Goal: Task Accomplishment & Management: Manage account settings

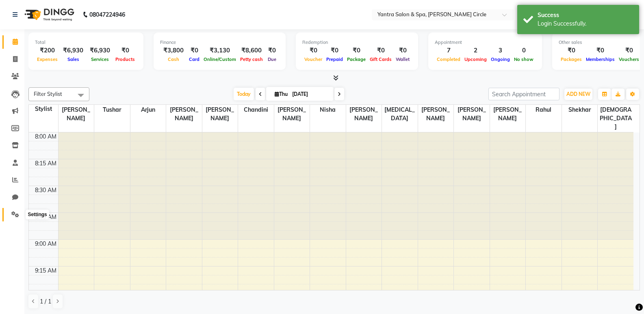
click at [12, 214] on icon at bounding box center [15, 214] width 8 height 6
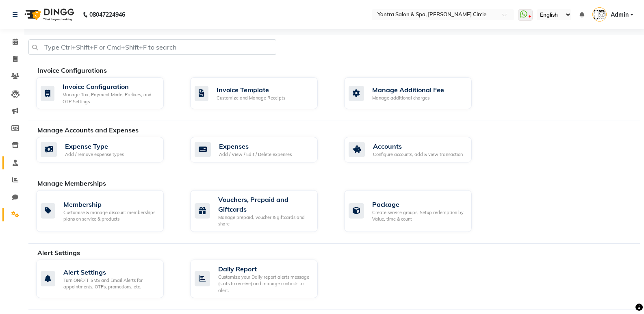
click at [13, 168] on link "Staff" at bounding box center [12, 162] width 20 height 13
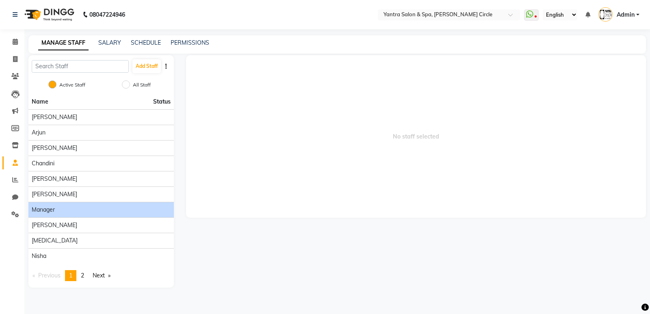
click at [43, 210] on span "Manager" at bounding box center [43, 210] width 23 height 9
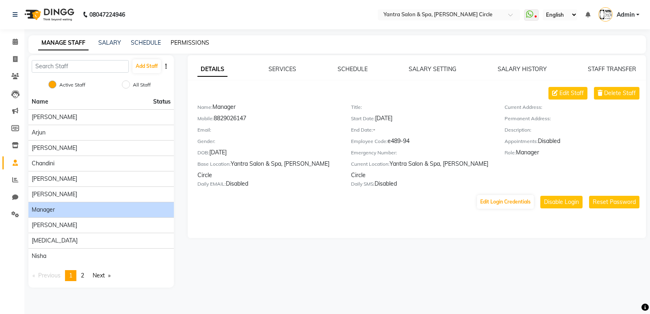
click at [192, 43] on link "PERMISSIONS" at bounding box center [190, 42] width 39 height 7
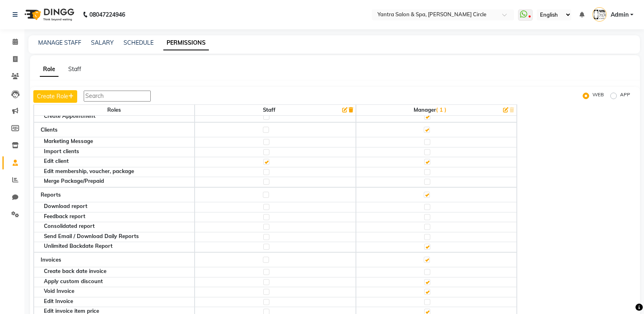
scroll to position [122, 0]
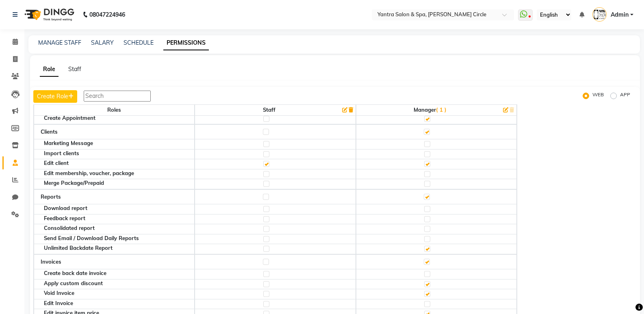
click at [430, 143] on label at bounding box center [427, 144] width 6 height 6
click at [429, 143] on input "checkbox" at bounding box center [426, 143] width 5 height 5
checkbox input "true"
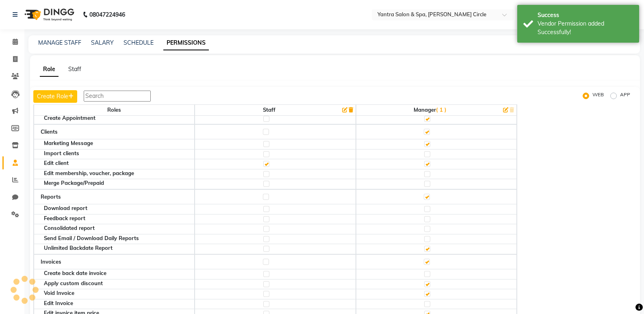
click at [429, 155] on label at bounding box center [427, 154] width 6 height 6
click at [429, 155] on input "checkbox" at bounding box center [426, 154] width 5 height 5
checkbox input "true"
click at [430, 174] on label at bounding box center [427, 174] width 6 height 6
click at [429, 174] on input "checkbox" at bounding box center [426, 173] width 5 height 5
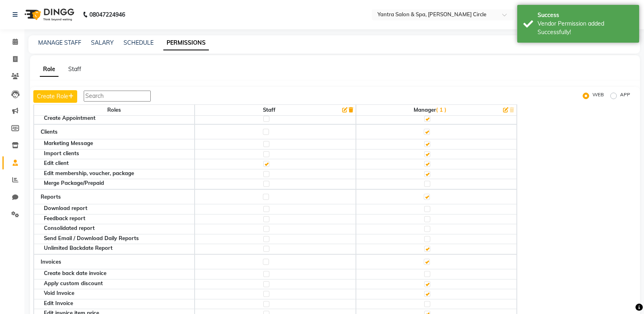
click at [430, 184] on label at bounding box center [427, 184] width 6 height 6
click at [429, 184] on input "checkbox" at bounding box center [426, 183] width 5 height 5
checkbox input "true"
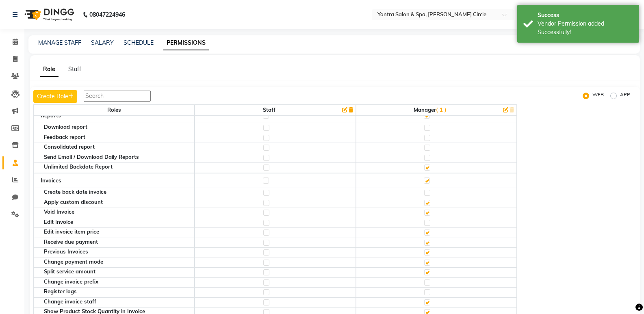
scroll to position [163, 0]
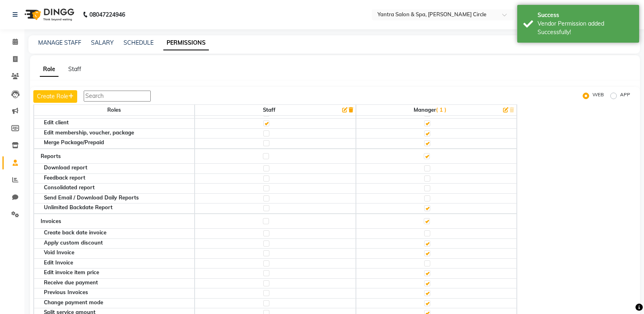
click at [429, 169] on label at bounding box center [427, 168] width 6 height 6
click at [429, 169] on input "checkbox" at bounding box center [426, 168] width 5 height 5
checkbox input "true"
click at [430, 178] on label at bounding box center [427, 179] width 6 height 6
click at [429, 178] on input "checkbox" at bounding box center [426, 178] width 5 height 5
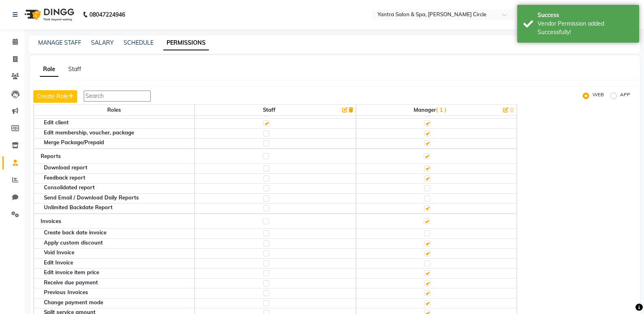
click at [430, 190] on label at bounding box center [427, 188] width 6 height 6
click at [429, 190] on input "checkbox" at bounding box center [426, 188] width 5 height 5
click at [430, 199] on label at bounding box center [427, 198] width 6 height 6
click at [429, 199] on input "checkbox" at bounding box center [426, 198] width 5 height 5
checkbox input "true"
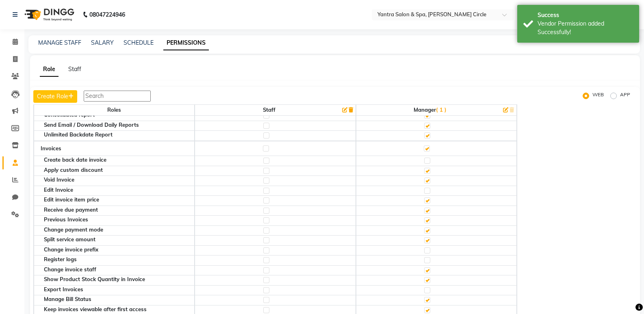
scroll to position [244, 0]
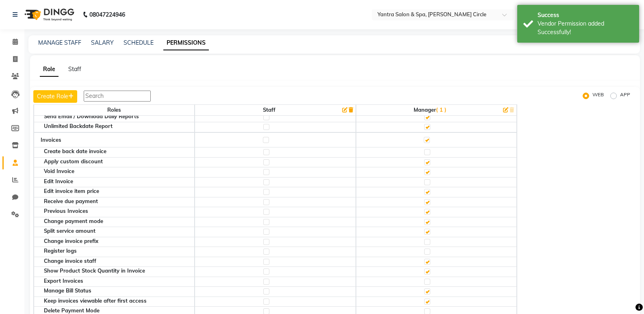
click at [428, 154] on label at bounding box center [427, 152] width 6 height 6
click at [428, 154] on input "checkbox" at bounding box center [426, 152] width 5 height 5
checkbox input "true"
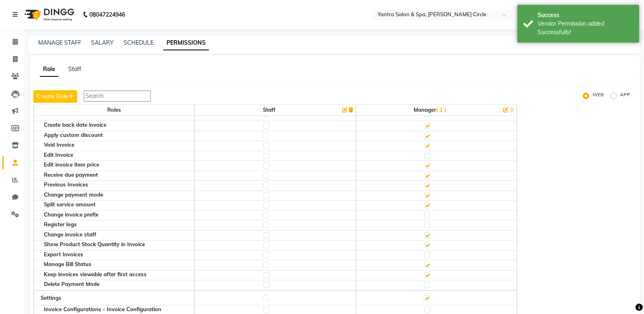
scroll to position [325, 0]
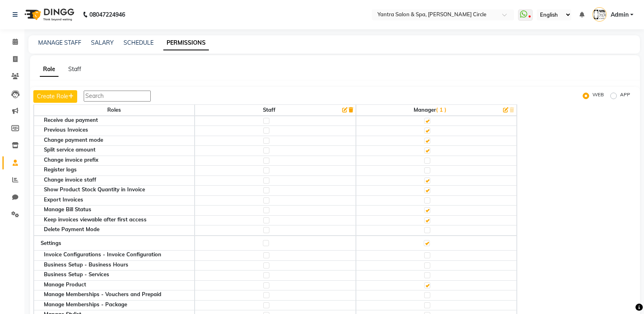
click at [430, 161] on label at bounding box center [427, 161] width 6 height 6
click at [429, 161] on input "checkbox" at bounding box center [426, 160] width 5 height 5
checkbox input "true"
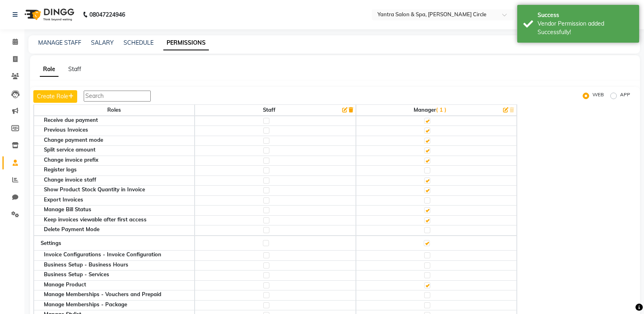
click at [430, 173] on label at bounding box center [427, 170] width 6 height 6
click at [429, 173] on input "checkbox" at bounding box center [426, 170] width 5 height 5
click at [430, 230] on label at bounding box center [427, 230] width 6 height 6
click at [429, 230] on input "checkbox" at bounding box center [426, 230] width 5 height 5
checkbox input "true"
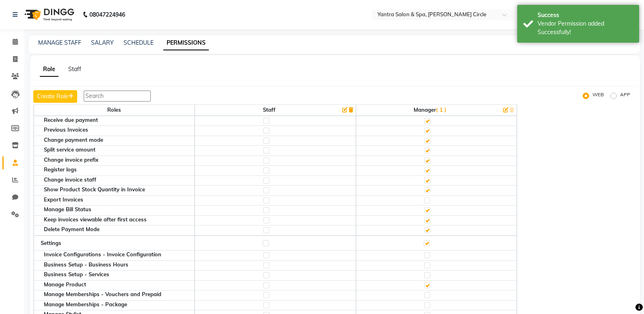
click at [430, 202] on label at bounding box center [427, 200] width 6 height 6
click at [429, 202] on input "checkbox" at bounding box center [426, 200] width 5 height 5
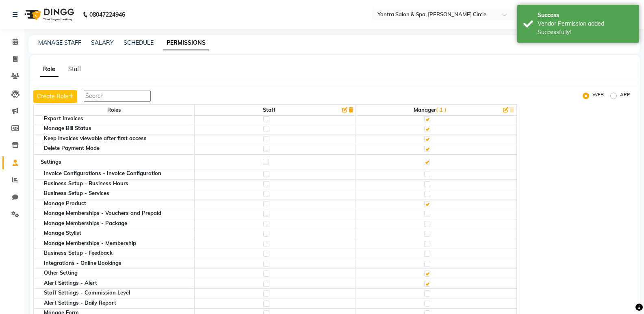
click at [429, 173] on label at bounding box center [427, 174] width 6 height 6
click at [429, 173] on input "checkbox" at bounding box center [426, 173] width 5 height 5
checkbox input "true"
click at [430, 185] on label at bounding box center [427, 184] width 6 height 6
click at [429, 185] on input "checkbox" at bounding box center [426, 184] width 5 height 5
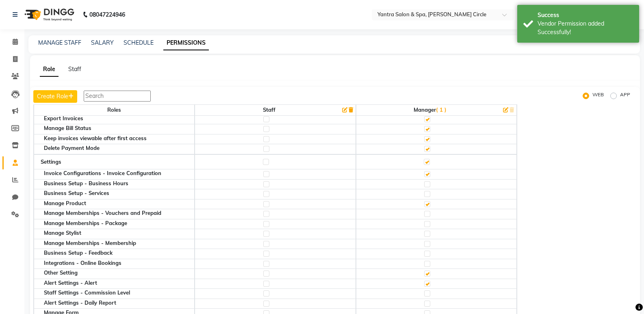
checkbox input "true"
click at [430, 195] on label at bounding box center [427, 194] width 6 height 6
click at [429, 195] on input "checkbox" at bounding box center [426, 193] width 5 height 5
click at [430, 214] on label at bounding box center [427, 214] width 6 height 6
click at [429, 214] on input "checkbox" at bounding box center [426, 213] width 5 height 5
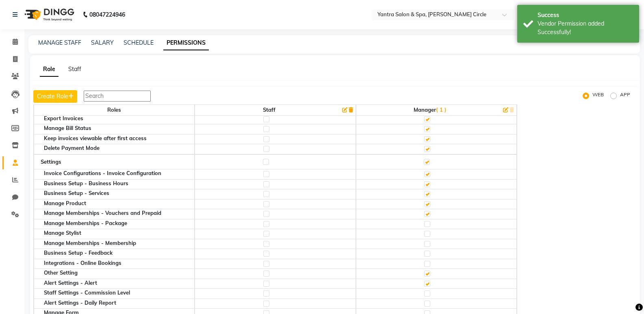
click at [430, 224] on label at bounding box center [427, 224] width 6 height 6
click at [429, 224] on input "checkbox" at bounding box center [426, 223] width 5 height 5
click at [430, 236] on label at bounding box center [427, 234] width 6 height 6
click at [429, 236] on input "checkbox" at bounding box center [426, 233] width 5 height 5
click at [429, 241] on label at bounding box center [427, 244] width 6 height 6
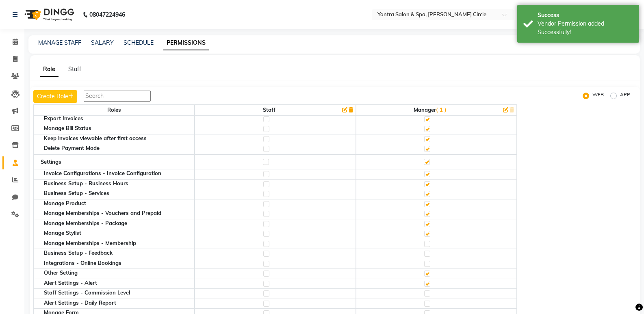
click at [429, 241] on input "checkbox" at bounding box center [426, 243] width 5 height 5
checkbox input "true"
click at [430, 253] on label at bounding box center [427, 254] width 6 height 6
click at [429, 253] on input "checkbox" at bounding box center [426, 253] width 5 height 5
click at [430, 265] on label at bounding box center [427, 264] width 6 height 6
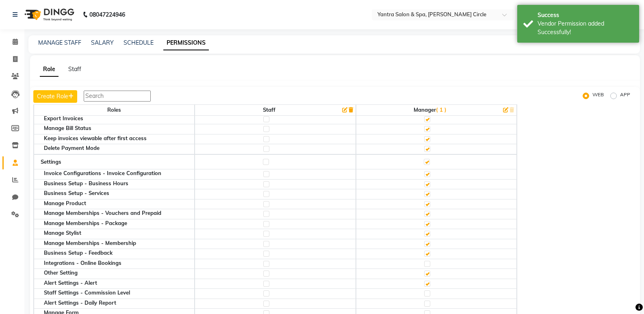
click at [429, 265] on input "checkbox" at bounding box center [426, 263] width 5 height 5
checkbox input "true"
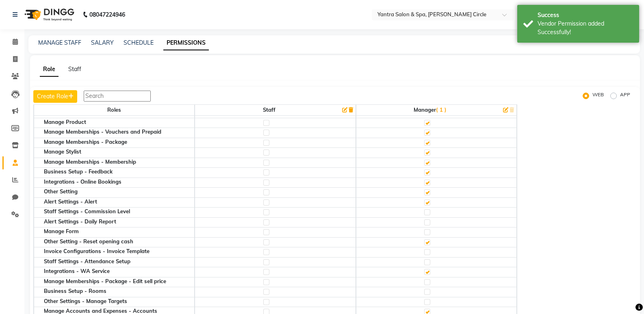
click at [429, 211] on label at bounding box center [427, 212] width 6 height 6
click at [429, 211] on input "checkbox" at bounding box center [426, 212] width 5 height 5
checkbox input "true"
click at [430, 222] on label at bounding box center [427, 222] width 6 height 6
click at [429, 222] on input "checkbox" at bounding box center [426, 222] width 5 height 5
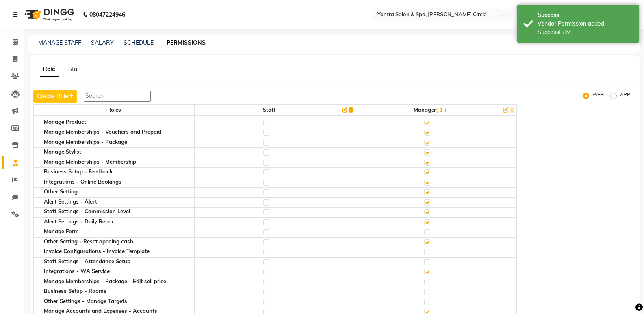
click at [430, 232] on label at bounding box center [427, 232] width 6 height 6
click at [429, 232] on input "checkbox" at bounding box center [426, 232] width 5 height 5
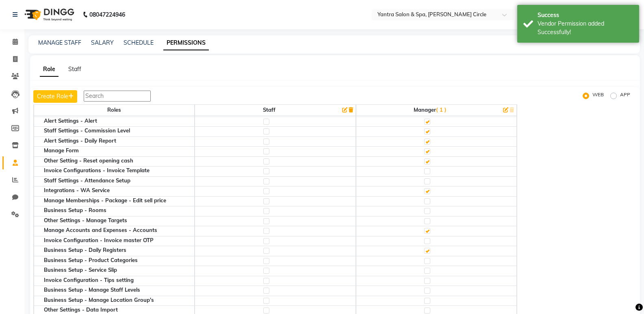
scroll to position [569, 0]
click at [431, 167] on td at bounding box center [436, 171] width 161 height 10
click at [430, 182] on label at bounding box center [427, 181] width 6 height 6
click at [429, 182] on input "checkbox" at bounding box center [426, 180] width 5 height 5
checkbox input "true"
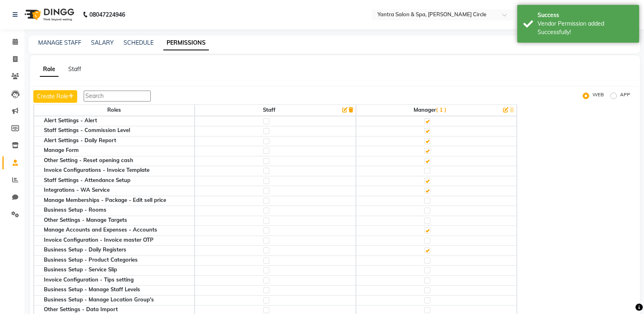
click at [430, 169] on label at bounding box center [427, 171] width 6 height 6
click at [429, 169] on input "checkbox" at bounding box center [426, 170] width 5 height 5
checkbox input "true"
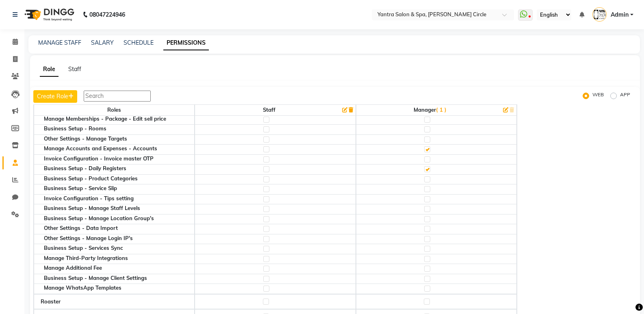
scroll to position [609, 0]
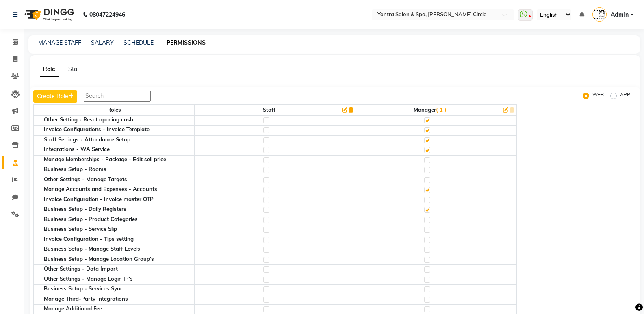
click at [429, 161] on label at bounding box center [427, 160] width 6 height 6
click at [429, 161] on input "checkbox" at bounding box center [426, 160] width 5 height 5
checkbox input "true"
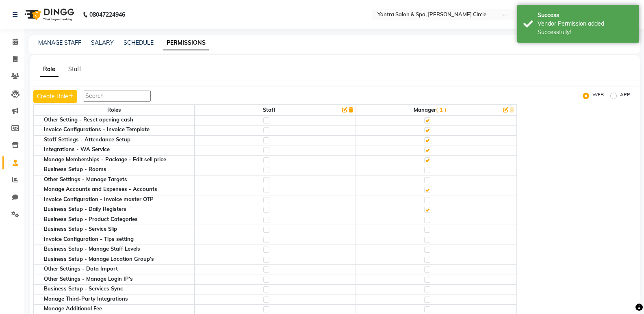
click at [430, 170] on label at bounding box center [427, 170] width 6 height 6
click at [429, 170] on input "checkbox" at bounding box center [426, 169] width 5 height 5
click at [430, 181] on label at bounding box center [427, 180] width 6 height 6
click at [429, 181] on input "checkbox" at bounding box center [426, 180] width 5 height 5
checkbox input "true"
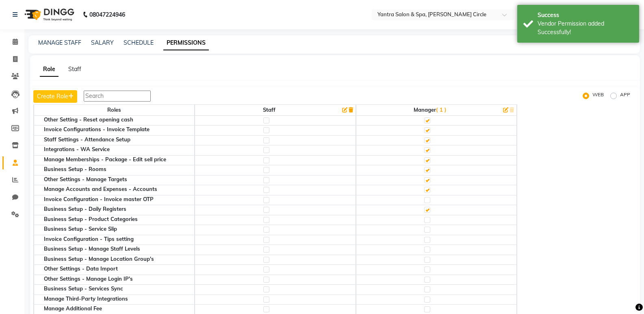
click at [430, 201] on label at bounding box center [427, 200] width 6 height 6
click at [429, 201] on input "checkbox" at bounding box center [426, 199] width 5 height 5
click at [430, 220] on label at bounding box center [427, 220] width 6 height 6
click at [429, 220] on input "checkbox" at bounding box center [426, 219] width 5 height 5
click at [430, 229] on label at bounding box center [427, 230] width 6 height 6
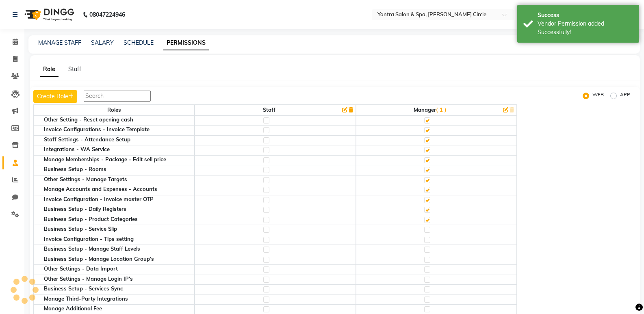
click at [429, 229] on input "checkbox" at bounding box center [426, 229] width 5 height 5
click at [430, 240] on label at bounding box center [427, 240] width 6 height 6
click at [429, 240] on input "checkbox" at bounding box center [426, 239] width 5 height 5
click at [430, 252] on label at bounding box center [427, 250] width 6 height 6
click at [429, 252] on input "checkbox" at bounding box center [426, 249] width 5 height 5
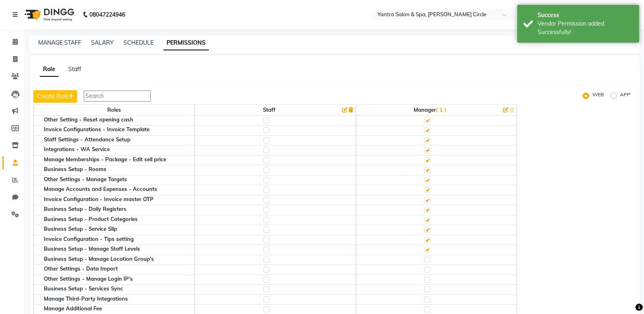
click at [430, 262] on label at bounding box center [427, 260] width 6 height 6
click at [429, 262] on input "checkbox" at bounding box center [426, 259] width 5 height 5
checkbox input "true"
click at [430, 271] on label at bounding box center [427, 270] width 6 height 6
click at [429, 271] on input "checkbox" at bounding box center [426, 269] width 5 height 5
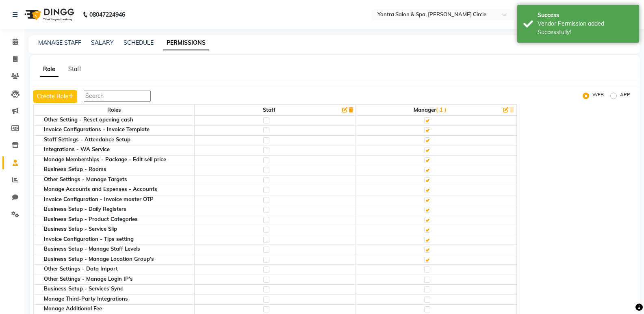
checkbox input "true"
click at [430, 279] on label at bounding box center [427, 280] width 6 height 6
click at [429, 279] on input "checkbox" at bounding box center [426, 279] width 5 height 5
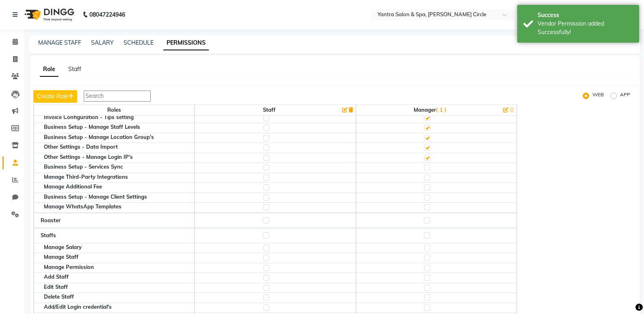
click at [430, 168] on label at bounding box center [427, 168] width 6 height 6
click at [429, 168] on input "checkbox" at bounding box center [426, 167] width 5 height 5
checkbox input "true"
click at [430, 180] on label at bounding box center [427, 178] width 6 height 6
click at [429, 180] on input "checkbox" at bounding box center [426, 177] width 5 height 5
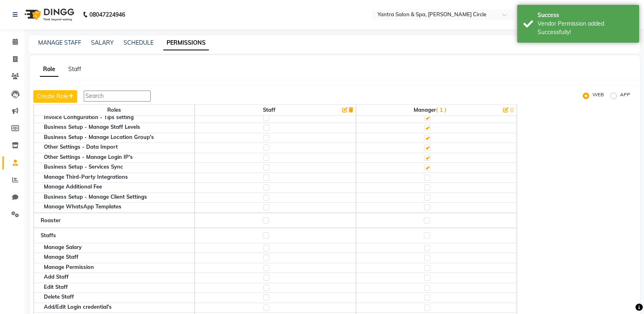
checkbox input "true"
click at [430, 189] on label at bounding box center [427, 187] width 6 height 6
click at [429, 189] on input "checkbox" at bounding box center [426, 187] width 5 height 5
click at [430, 199] on label at bounding box center [427, 198] width 6 height 6
click at [429, 199] on input "checkbox" at bounding box center [426, 197] width 5 height 5
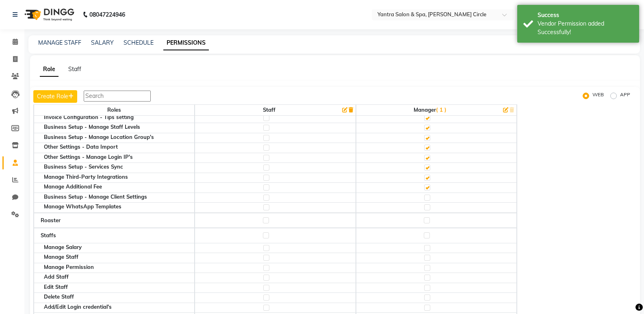
checkbox input "true"
click at [430, 208] on label at bounding box center [427, 207] width 6 height 6
click at [429, 208] on input "checkbox" at bounding box center [426, 207] width 5 height 5
click at [430, 218] on label at bounding box center [427, 220] width 6 height 6
click at [429, 218] on input "checkbox" at bounding box center [426, 220] width 5 height 5
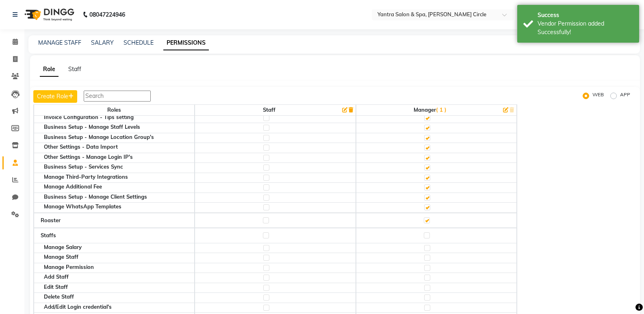
scroll to position [772, 0]
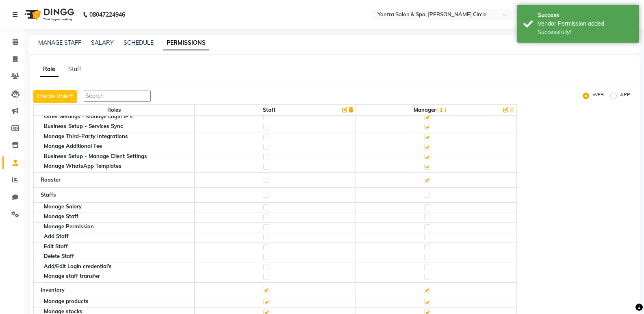
click at [430, 196] on label at bounding box center [427, 195] width 6 height 6
click at [429, 196] on input "checkbox" at bounding box center [426, 194] width 5 height 5
click at [429, 208] on label at bounding box center [427, 207] width 6 height 6
click at [429, 208] on input "checkbox" at bounding box center [426, 207] width 5 height 5
checkbox input "false"
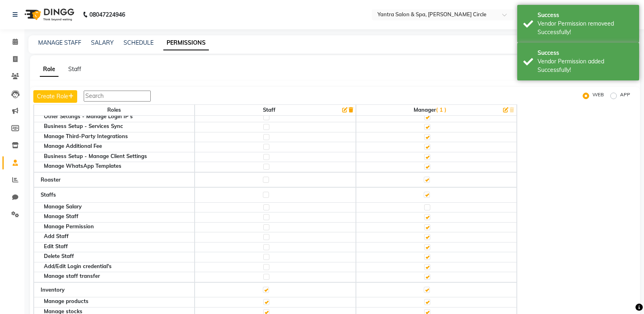
click at [430, 208] on label at bounding box center [427, 207] width 6 height 6
click at [429, 208] on input "checkbox" at bounding box center [426, 207] width 5 height 5
checkbox input "true"
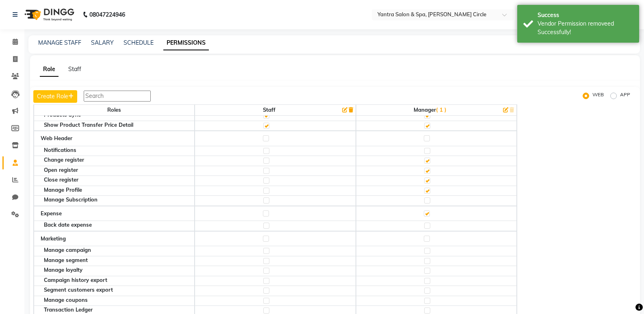
scroll to position [1097, 0]
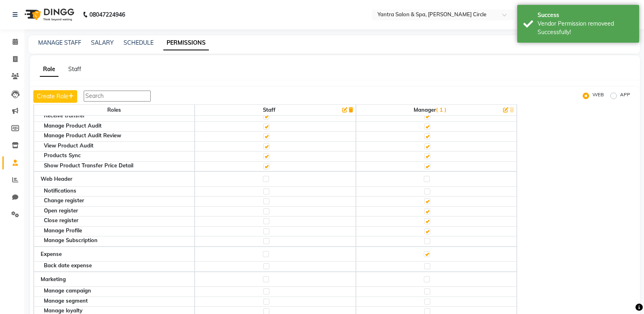
click at [429, 181] on label at bounding box center [427, 179] width 6 height 6
click at [429, 181] on input "checkbox" at bounding box center [426, 178] width 5 height 5
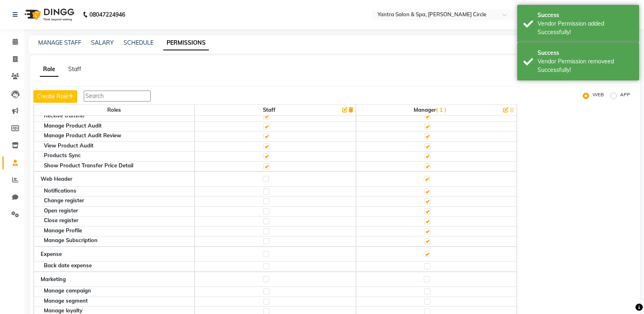
click at [430, 191] on label at bounding box center [427, 192] width 6 height 6
click at [429, 191] on input "checkbox" at bounding box center [426, 191] width 5 height 5
click at [430, 191] on label at bounding box center [427, 192] width 6 height 6
click at [429, 191] on input "checkbox" at bounding box center [426, 191] width 5 height 5
checkbox input "true"
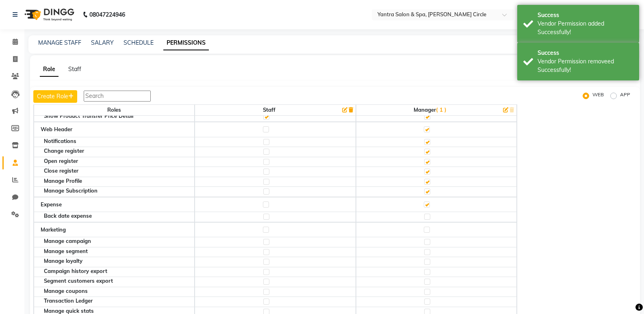
scroll to position [1178, 0]
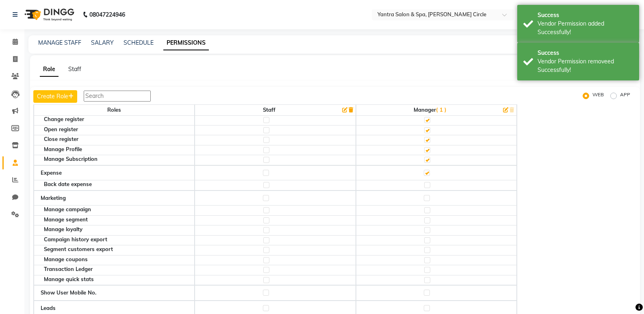
click at [429, 186] on label at bounding box center [427, 185] width 6 height 6
click at [429, 186] on input "checkbox" at bounding box center [426, 184] width 5 height 5
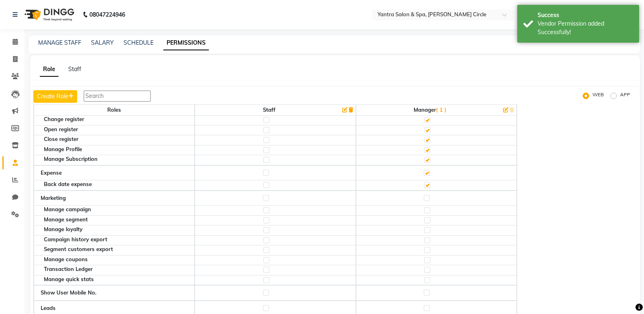
click at [429, 199] on label at bounding box center [427, 198] width 6 height 6
click at [429, 199] on input "checkbox" at bounding box center [426, 197] width 5 height 5
click at [430, 210] on label at bounding box center [427, 210] width 6 height 6
click at [429, 210] on input "checkbox" at bounding box center [426, 210] width 5 height 5
checkbox input "false"
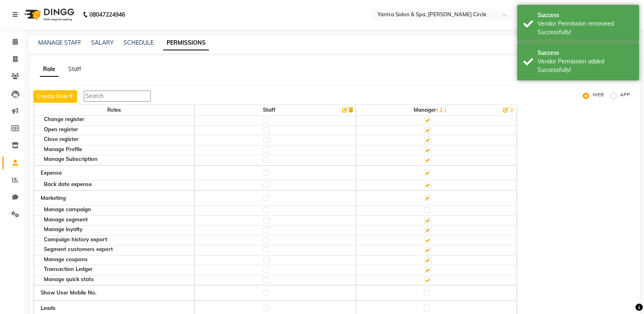
click at [430, 210] on label at bounding box center [427, 210] width 6 height 6
click at [429, 210] on input "checkbox" at bounding box center [426, 210] width 5 height 5
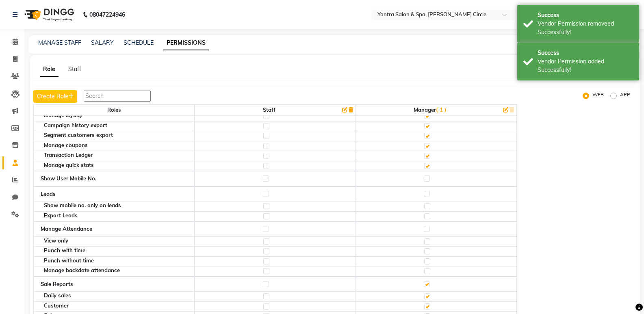
scroll to position [1300, 0]
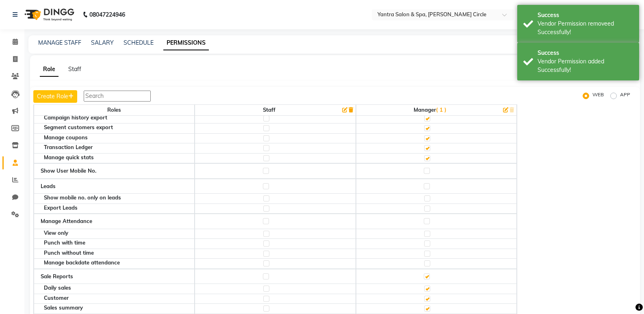
click at [430, 171] on label at bounding box center [427, 171] width 6 height 6
click at [429, 171] on input "checkbox" at bounding box center [426, 170] width 5 height 5
checkbox input "true"
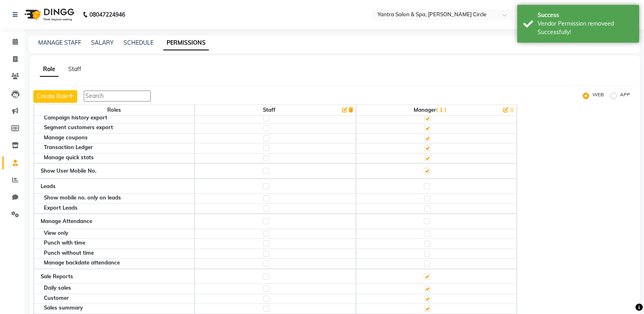
click at [429, 184] on label at bounding box center [427, 186] width 6 height 6
click at [429, 184] on input "checkbox" at bounding box center [426, 186] width 5 height 5
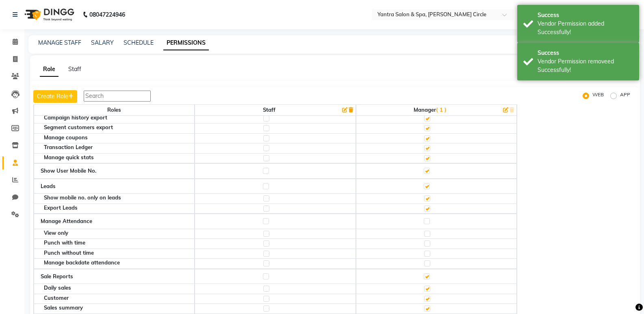
scroll to position [1341, 0]
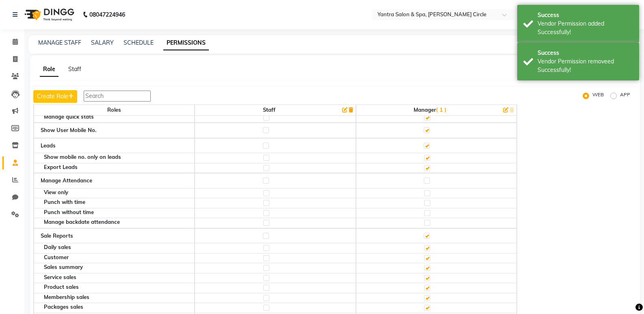
click at [430, 182] on label at bounding box center [427, 181] width 6 height 6
click at [429, 182] on input "checkbox" at bounding box center [426, 180] width 5 height 5
checkbox input "true"
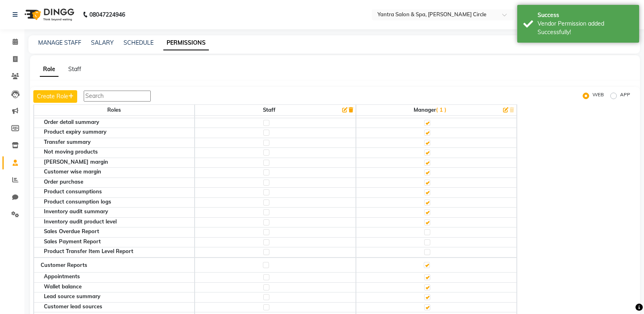
scroll to position [2316, 0]
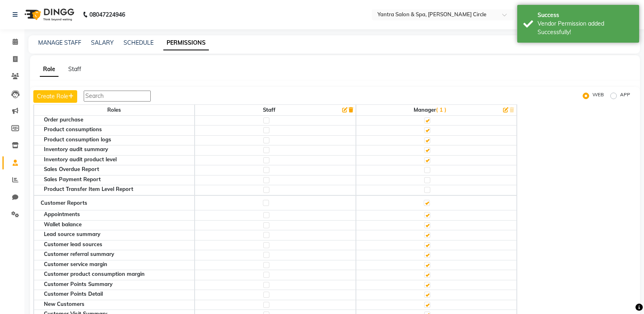
click at [430, 172] on label at bounding box center [427, 170] width 6 height 6
click at [429, 172] on input "checkbox" at bounding box center [426, 169] width 5 height 5
checkbox input "true"
click at [430, 180] on label at bounding box center [427, 180] width 6 height 6
click at [429, 180] on input "checkbox" at bounding box center [426, 180] width 5 height 5
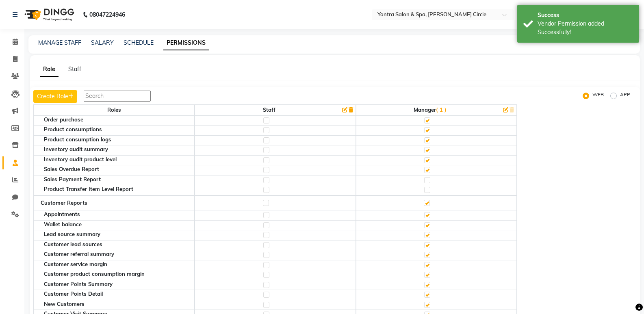
checkbox input "true"
click at [430, 190] on label at bounding box center [427, 190] width 6 height 6
click at [429, 190] on input "checkbox" at bounding box center [426, 189] width 5 height 5
checkbox input "true"
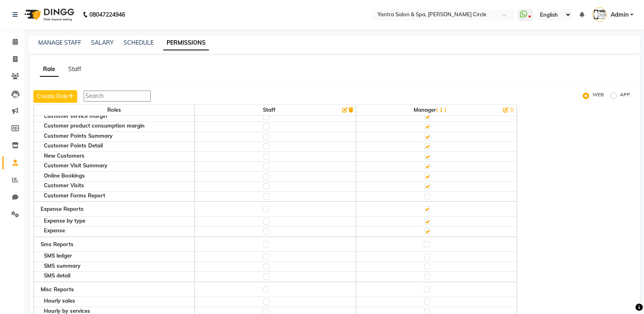
scroll to position [2478, 0]
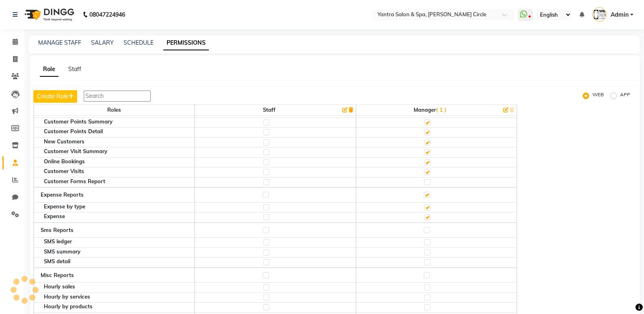
click at [430, 182] on label at bounding box center [427, 182] width 6 height 6
click at [429, 182] on input "checkbox" at bounding box center [426, 182] width 5 height 5
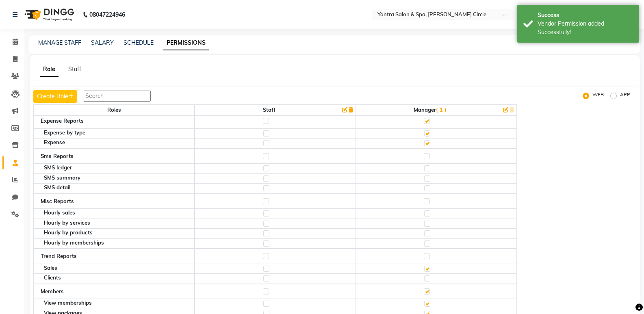
scroll to position [2536, 0]
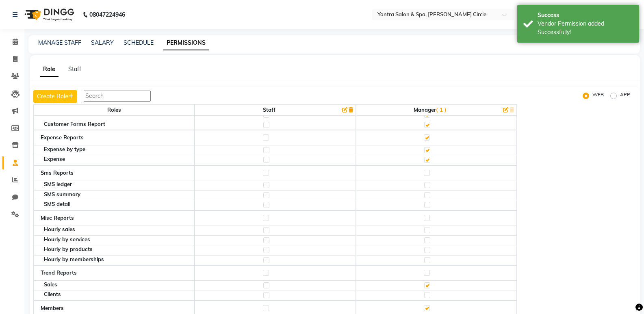
click at [429, 172] on label at bounding box center [427, 173] width 6 height 6
click at [429, 172] on input "checkbox" at bounding box center [426, 172] width 5 height 5
checkbox input "true"
click at [430, 218] on label at bounding box center [427, 218] width 6 height 6
click at [429, 218] on input "checkbox" at bounding box center [426, 217] width 5 height 5
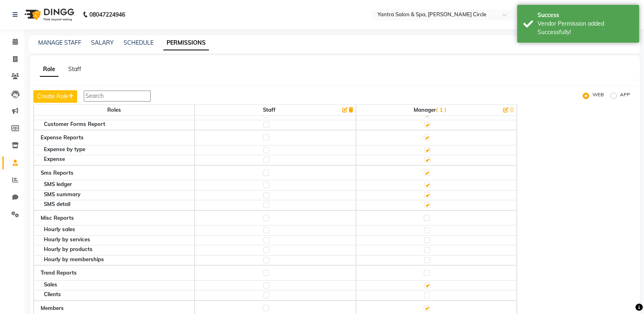
checkbox input "true"
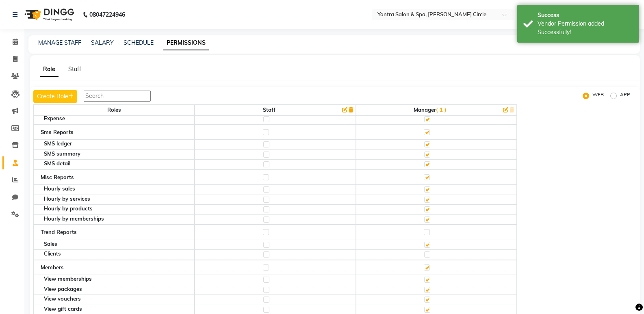
scroll to position [2617, 0]
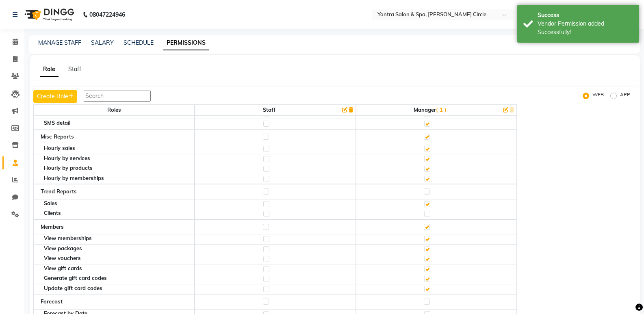
click at [428, 191] on label at bounding box center [427, 192] width 6 height 6
click at [428, 191] on input "checkbox" at bounding box center [426, 191] width 5 height 5
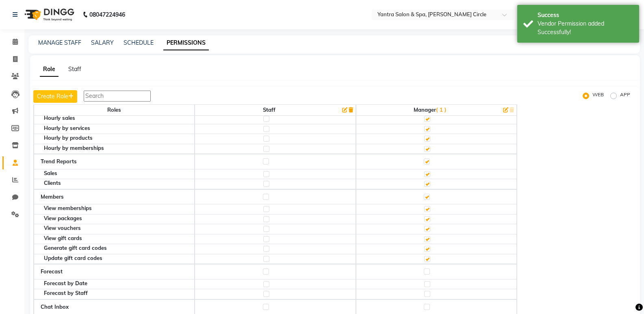
scroll to position [2698, 0]
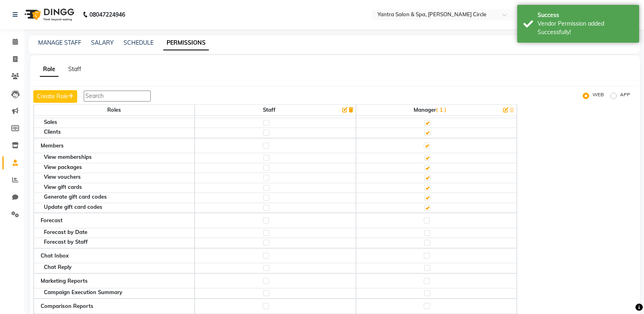
click at [428, 220] on label at bounding box center [427, 220] width 6 height 6
click at [428, 220] on input "checkbox" at bounding box center [426, 220] width 5 height 5
checkbox input "true"
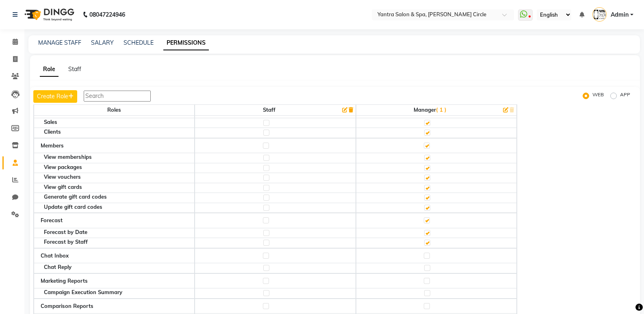
scroll to position [26, 0]
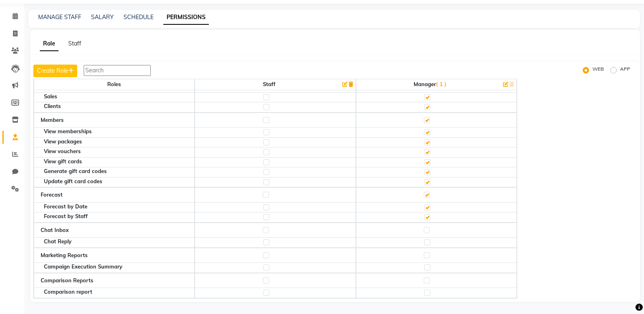
click at [430, 229] on label at bounding box center [427, 230] width 6 height 6
click at [429, 229] on input "checkbox" at bounding box center [426, 230] width 5 height 5
checkbox input "true"
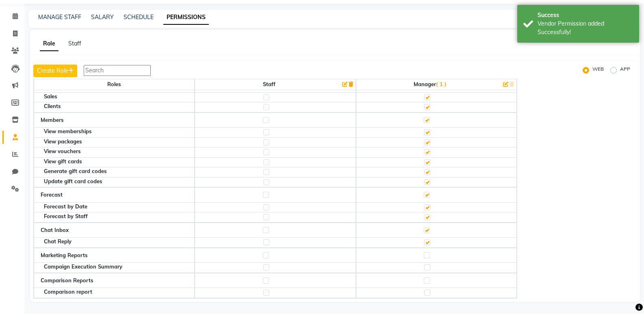
scroll to position [2698, 0]
click at [430, 256] on label at bounding box center [427, 255] width 6 height 6
click at [429, 256] on input "checkbox" at bounding box center [426, 255] width 5 height 5
checkbox input "true"
click at [427, 282] on label at bounding box center [427, 281] width 6 height 6
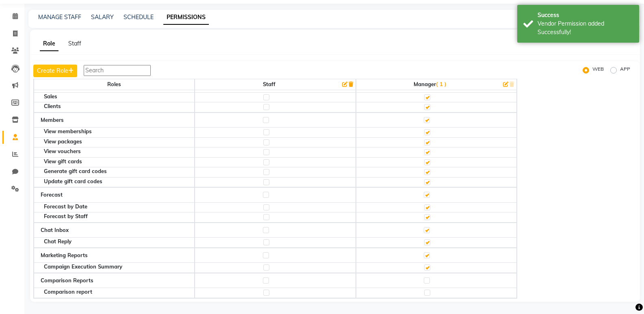
click at [427, 282] on input "checkbox" at bounding box center [426, 280] width 5 height 5
checkbox input "true"
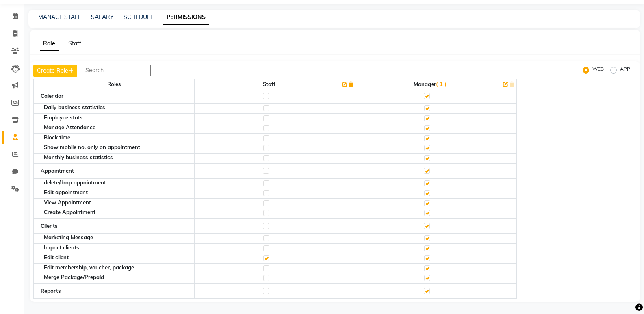
scroll to position [0, 0]
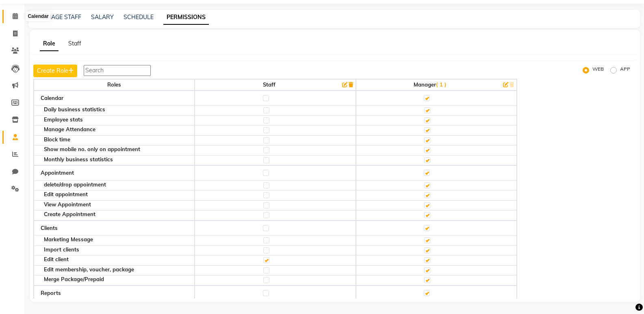
click at [19, 12] on span at bounding box center [15, 16] width 14 height 9
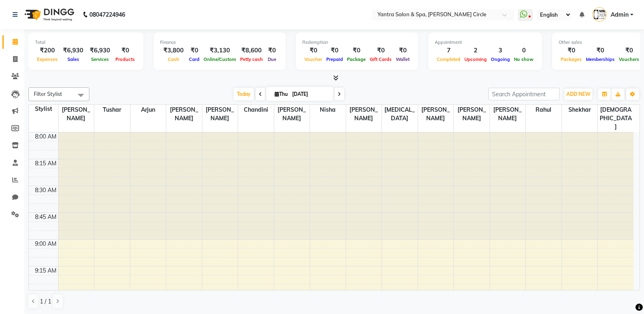
click at [617, 13] on span "Admin" at bounding box center [620, 15] width 18 height 9
click at [603, 57] on link "Sign out" at bounding box center [592, 58] width 74 height 13
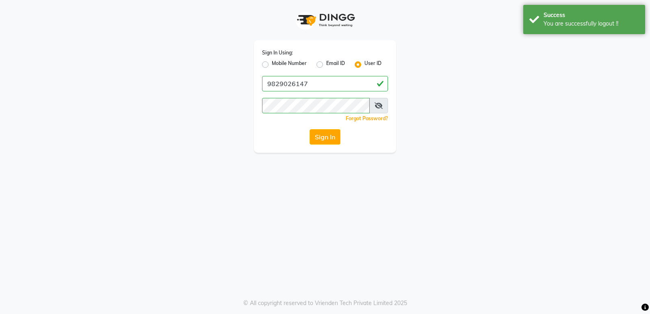
click at [272, 67] on label "Mobile Number" at bounding box center [289, 65] width 35 height 10
click at [272, 65] on input "Mobile Number" at bounding box center [274, 62] width 5 height 5
radio input "true"
radio input "false"
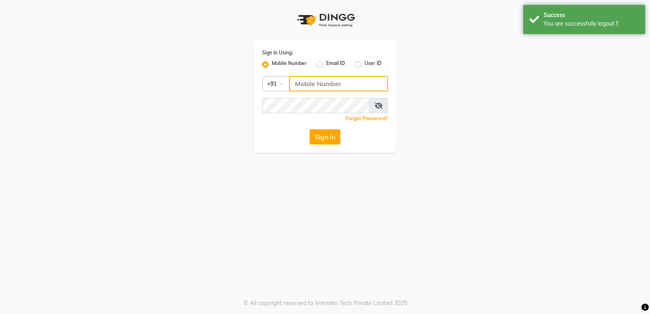
click at [318, 78] on input "Username" at bounding box center [338, 83] width 99 height 15
type input "9"
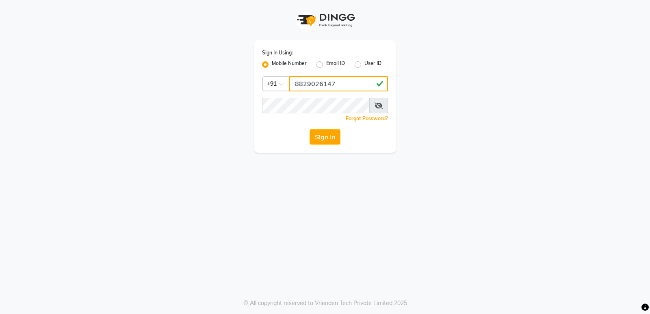
type input "8829026147"
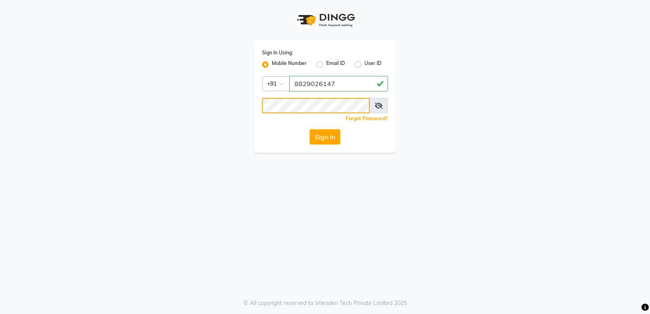
click at [310, 129] on button "Sign In" at bounding box center [325, 136] width 31 height 15
